Goal: Obtain resource: Obtain resource

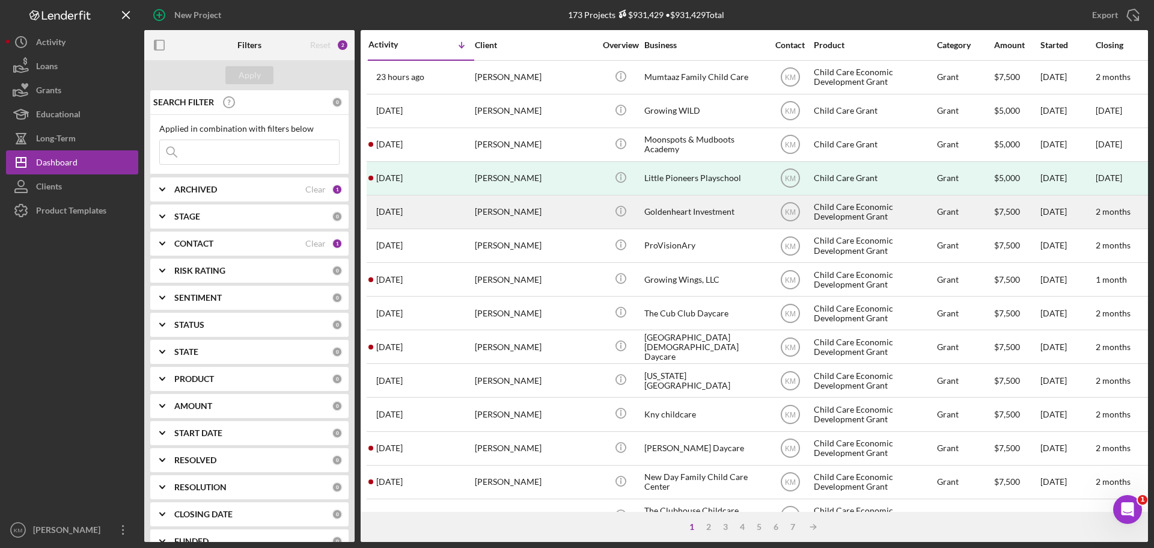
click at [840, 211] on div "Child Care Economic Development Grant" at bounding box center [874, 212] width 120 height 32
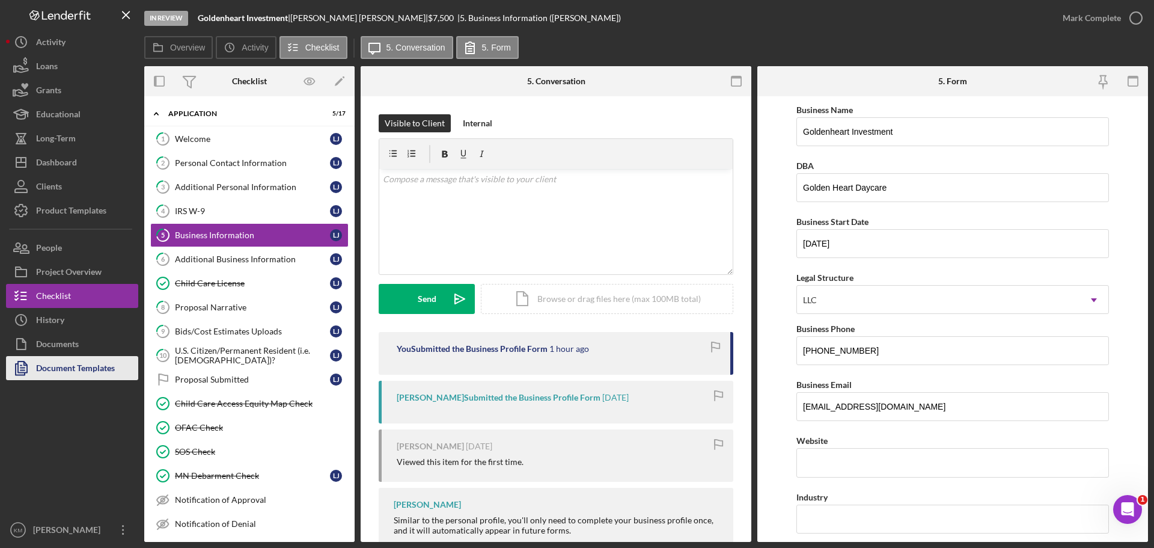
click at [104, 370] on div "Document Templates" at bounding box center [75, 369] width 79 height 27
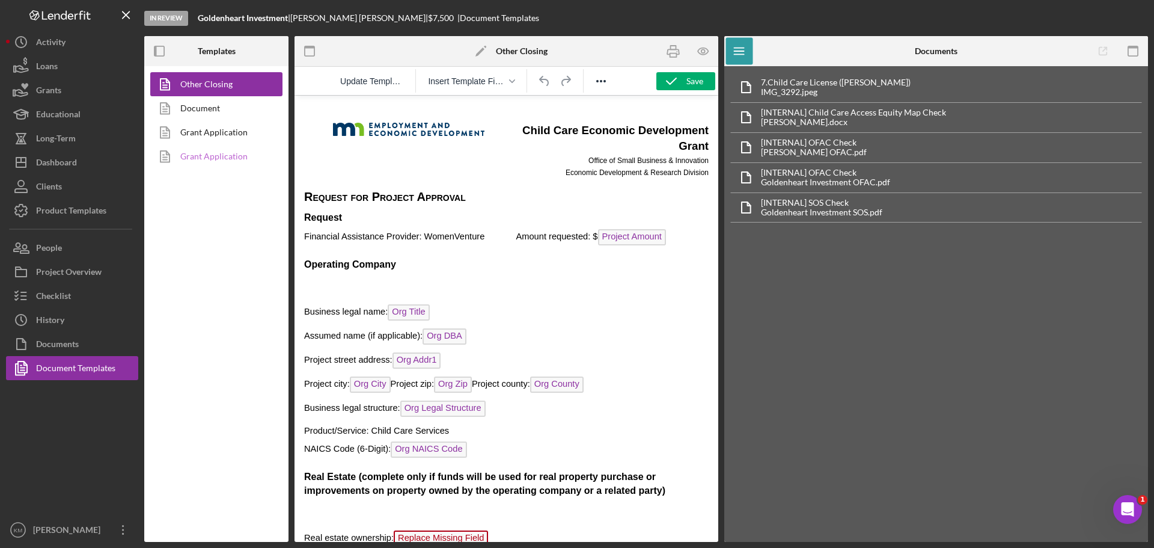
click at [206, 155] on link "Grant Application" at bounding box center [213, 156] width 126 height 24
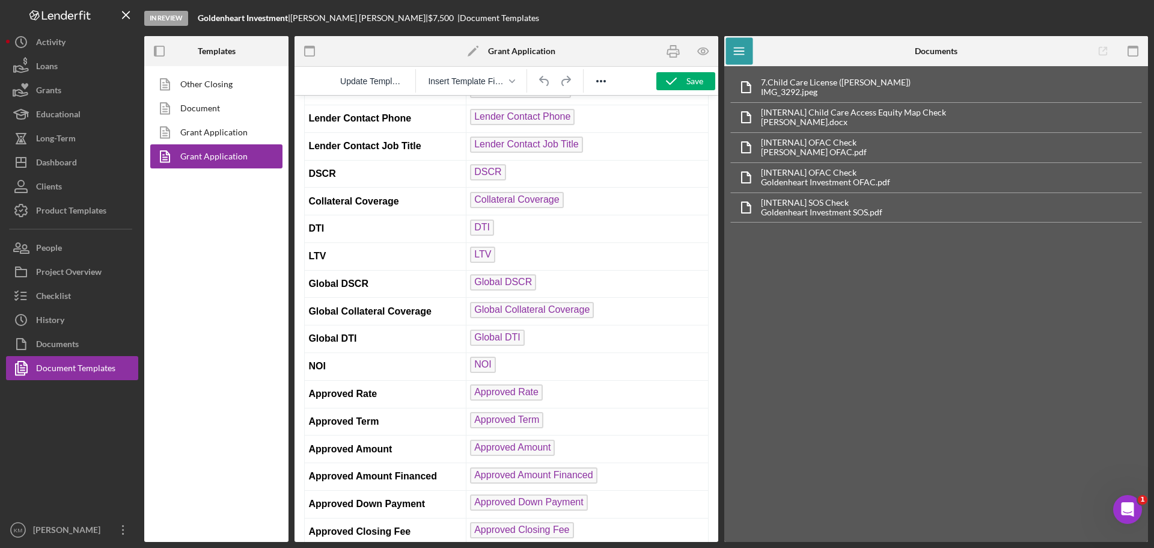
scroll to position [2164, 0]
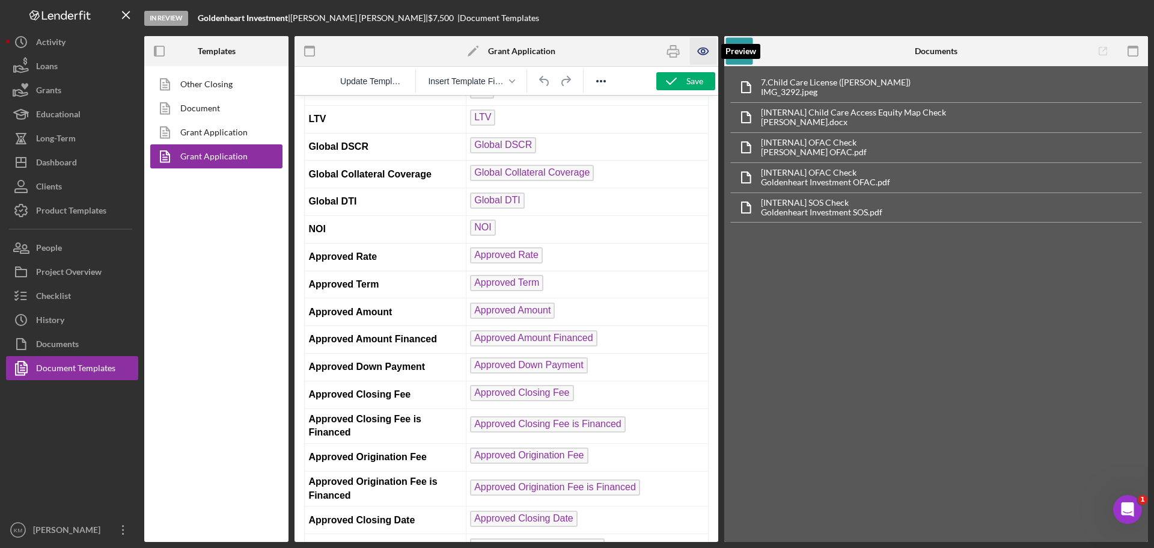
click at [702, 48] on icon "button" at bounding box center [703, 51] width 10 height 7
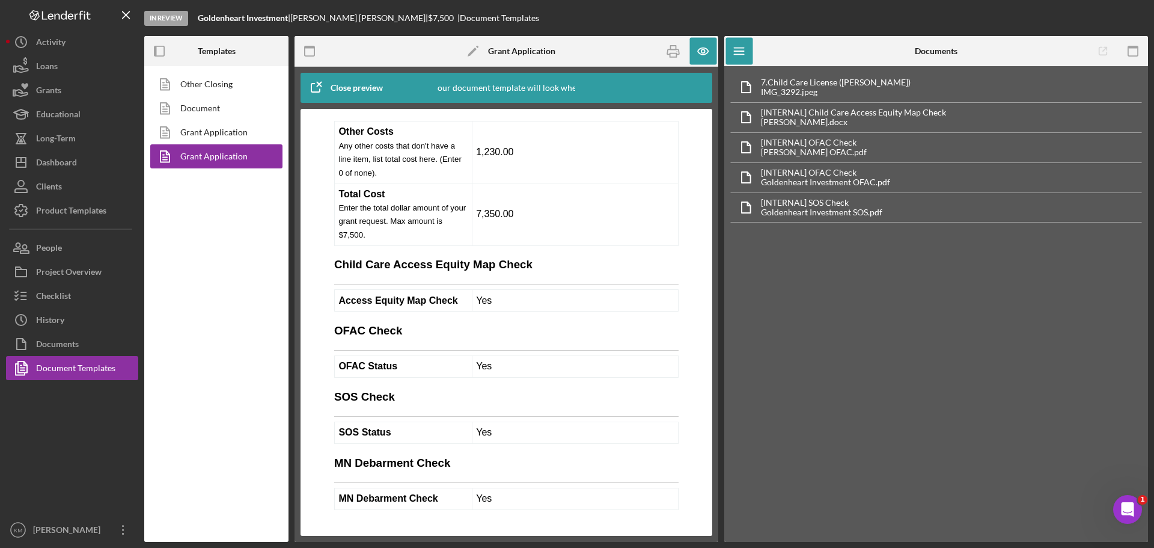
scroll to position [8392, 0]
click at [205, 86] on link "Other Closing" at bounding box center [213, 84] width 126 height 24
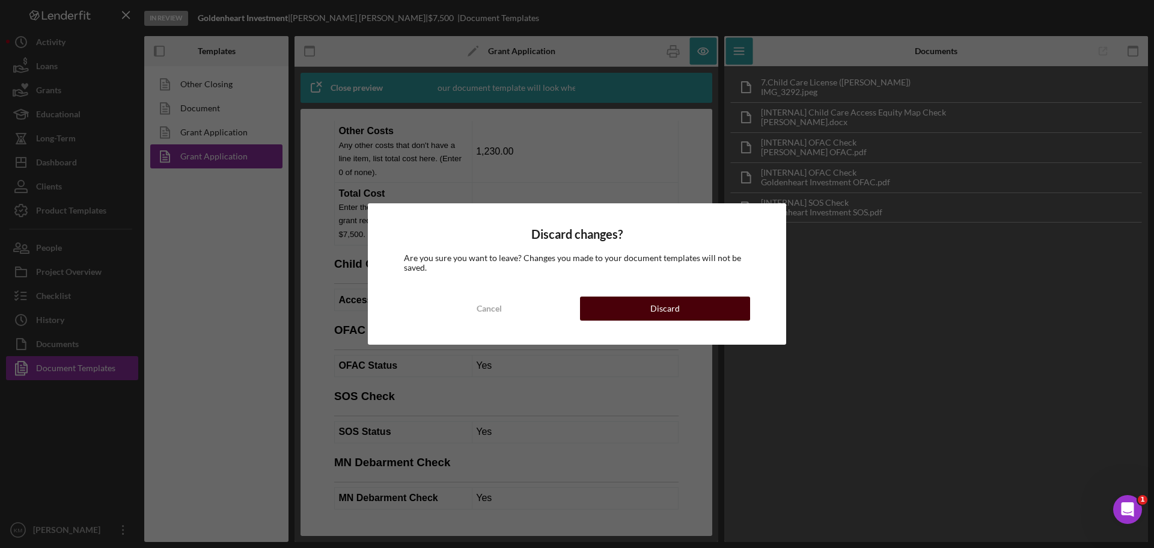
click at [636, 301] on button "Discard" at bounding box center [665, 308] width 170 height 24
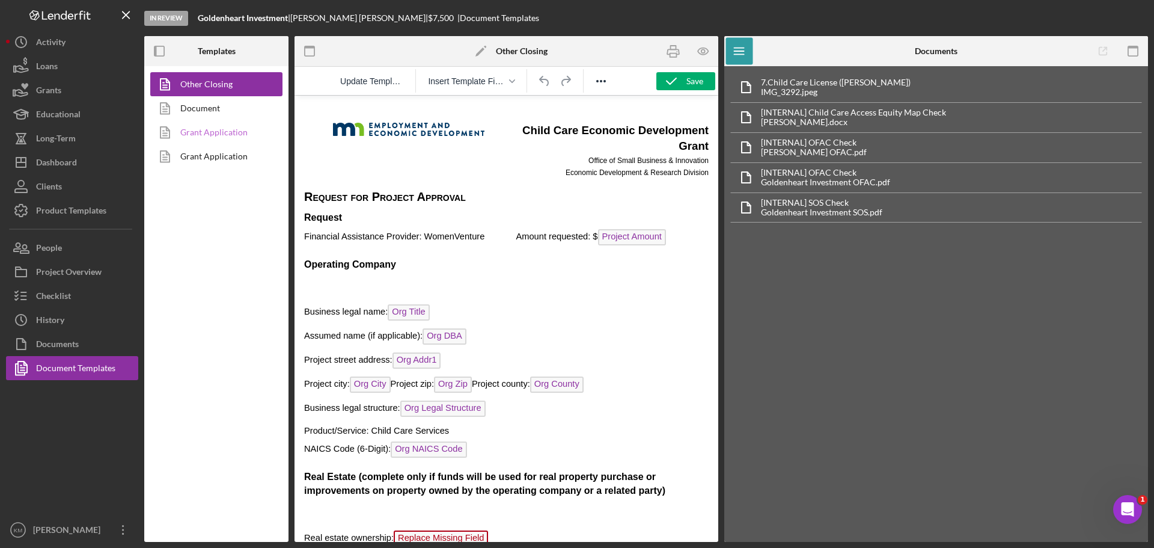
click at [192, 127] on link "Grant Application" at bounding box center [213, 132] width 126 height 24
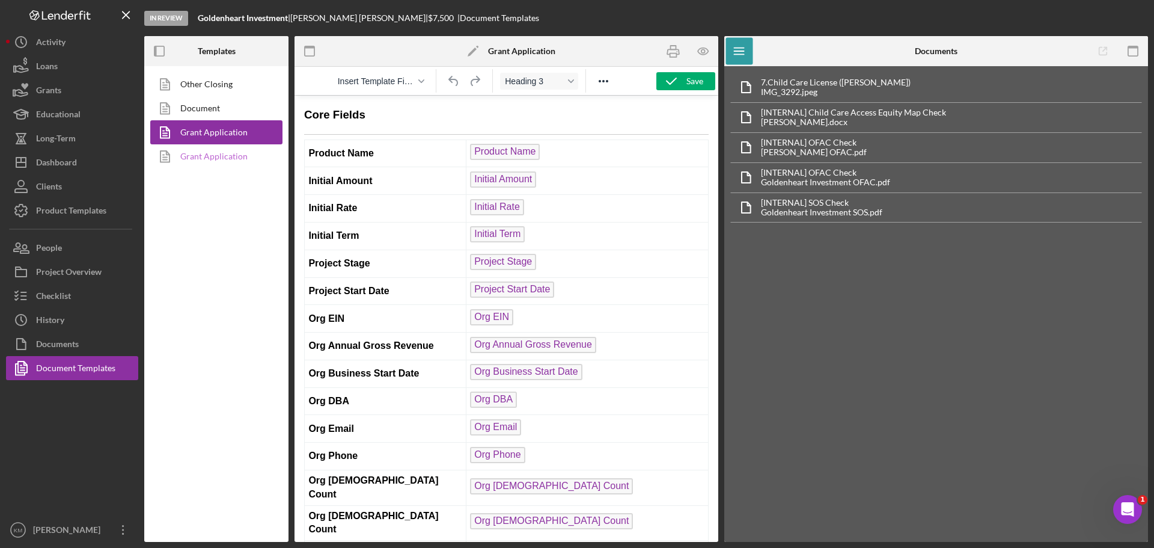
click at [198, 156] on link "Grant Application" at bounding box center [213, 156] width 126 height 24
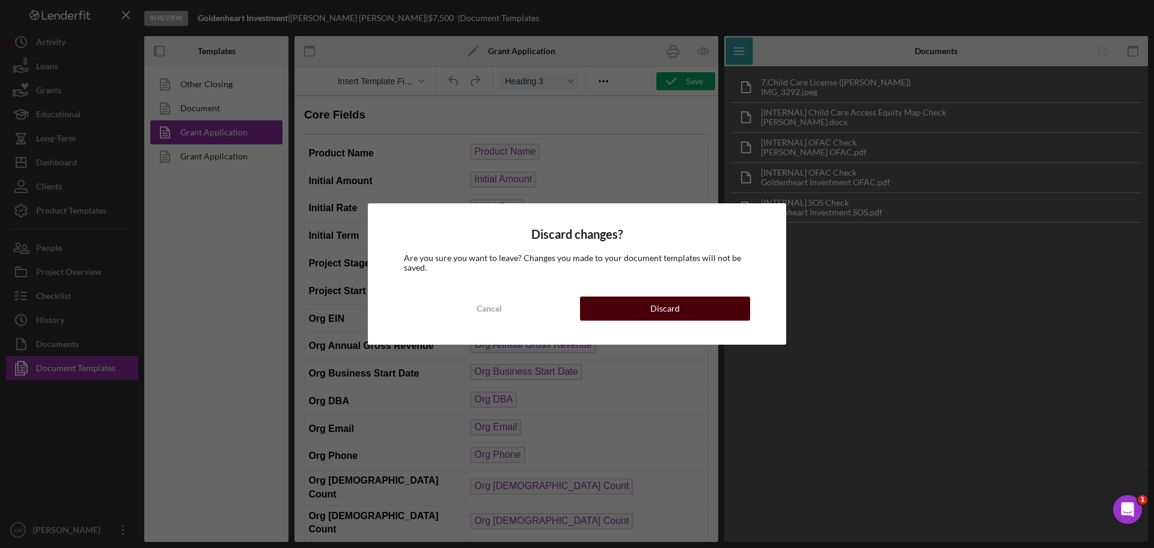
click at [714, 313] on button "Discard" at bounding box center [665, 308] width 170 height 24
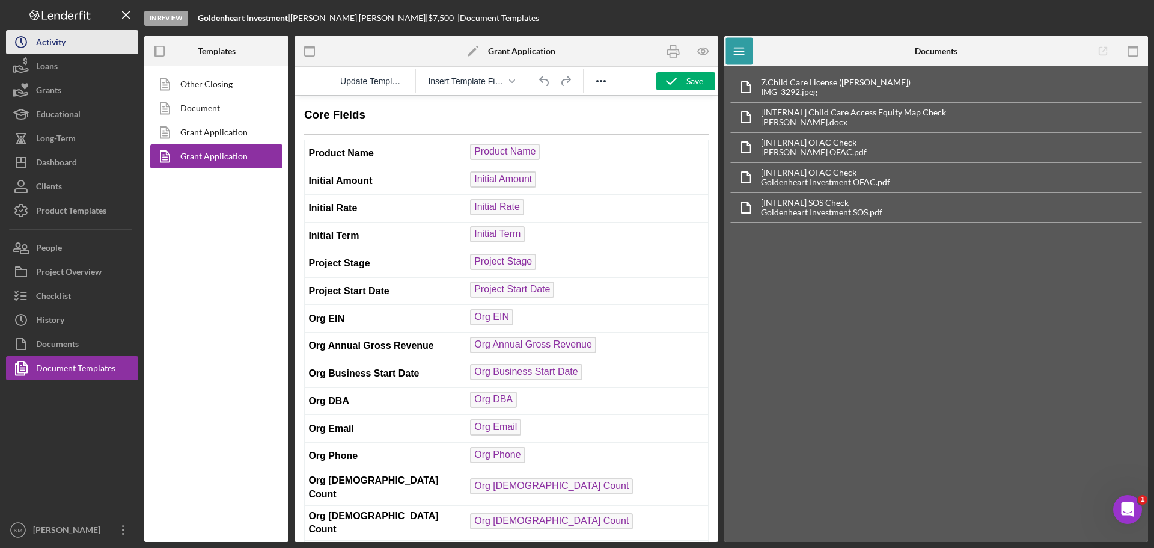
click at [51, 44] on div "Activity" at bounding box center [50, 43] width 29 height 27
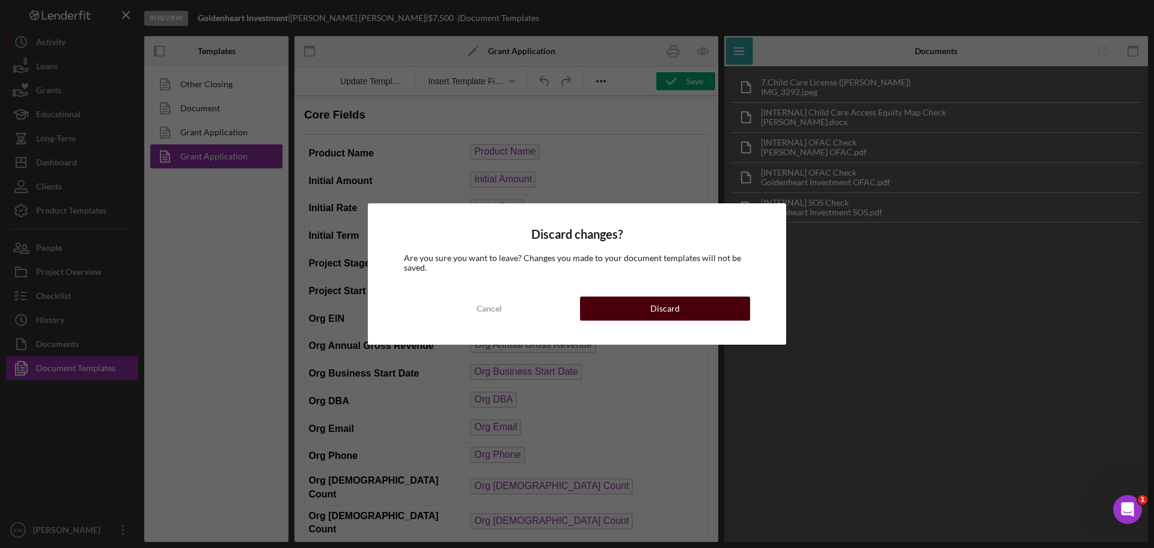
click at [658, 305] on div "Discard" at bounding box center [665, 308] width 29 height 24
